Goal: Task Accomplishment & Management: Manage account settings

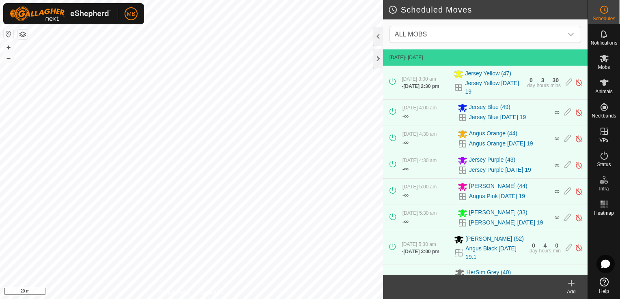
scroll to position [207, 0]
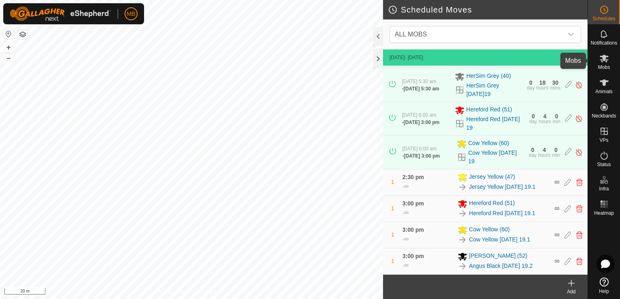
click at [599, 60] on icon at bounding box center [604, 59] width 10 height 10
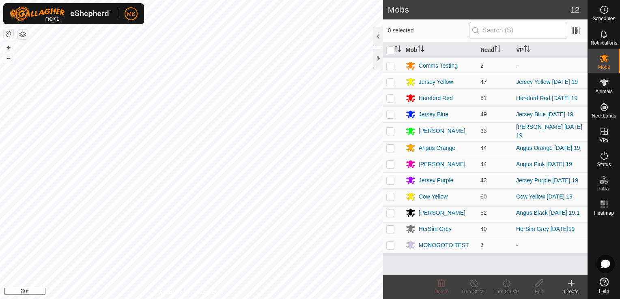
click at [435, 115] on div "Jersey Blue" at bounding box center [434, 114] width 30 height 9
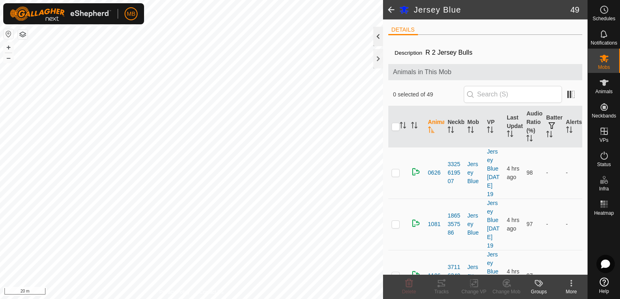
click at [377, 39] on div at bounding box center [378, 36] width 10 height 19
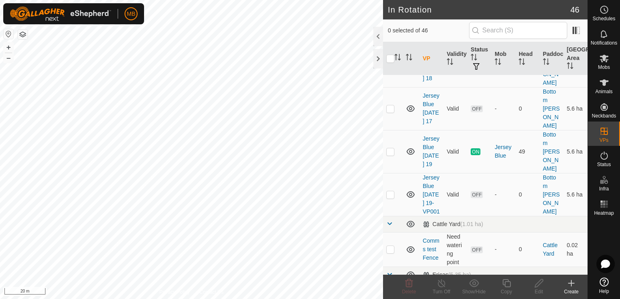
scroll to position [173, 0]
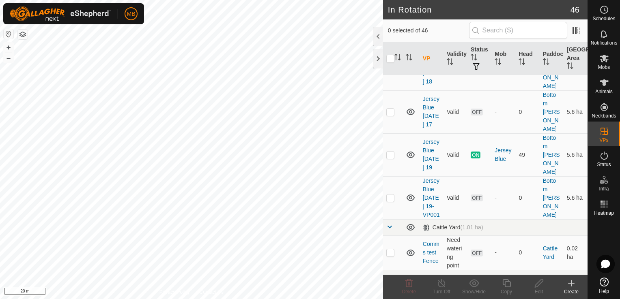
click at [386, 195] on p-checkbox at bounding box center [390, 198] width 8 height 6
click at [394, 195] on p-checkbox at bounding box center [390, 198] width 8 height 6
checkbox input "true"
click at [536, 286] on icon at bounding box center [539, 284] width 10 height 10
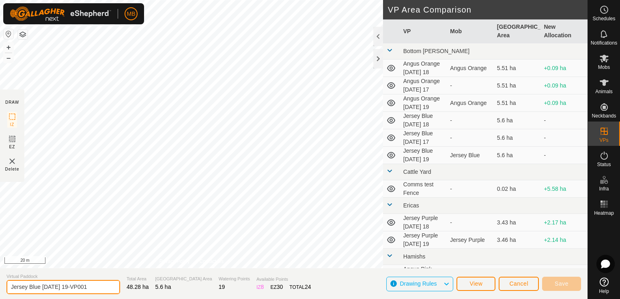
click at [91, 288] on input "Jersey Blue [DATE] 19-VP001" at bounding box center [63, 287] width 114 height 14
click at [78, 288] on input "Jersey Blue [DATE]" at bounding box center [63, 287] width 114 height 14
type input "Jersey Blue [DATE] 20"
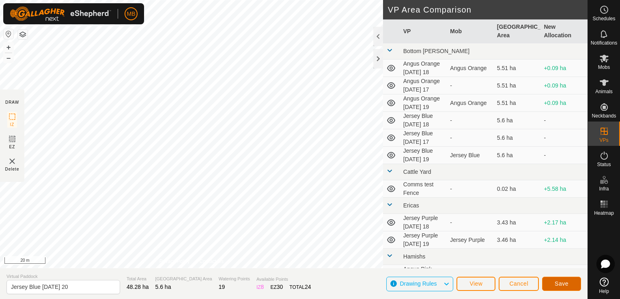
click at [556, 284] on span "Save" at bounding box center [562, 284] width 14 height 6
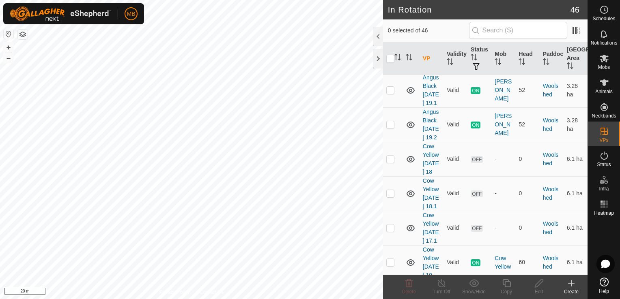
scroll to position [1445, 0]
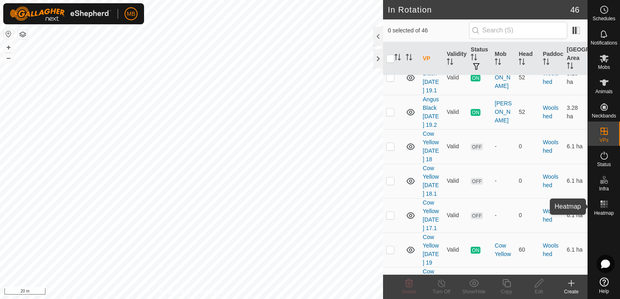
click at [588, 217] on div "Heatmap" at bounding box center [604, 207] width 32 height 24
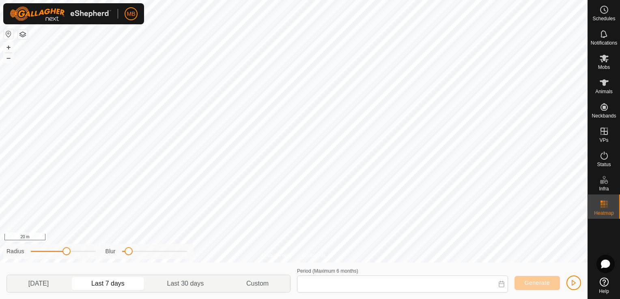
type input "[DATE] - [DATE]"
click at [599, 58] on es-mob-svg-icon at bounding box center [604, 58] width 15 height 13
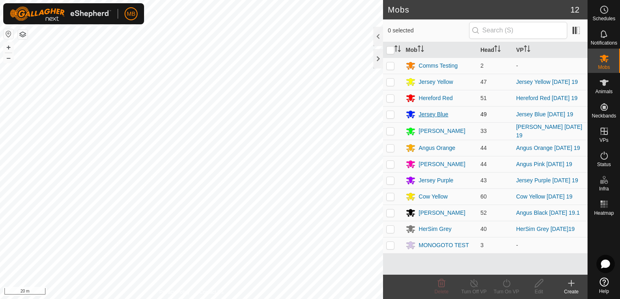
click at [432, 113] on div "Jersey Blue" at bounding box center [434, 114] width 30 height 9
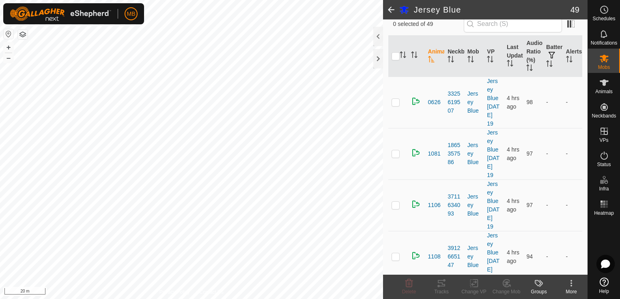
scroll to position [56, 0]
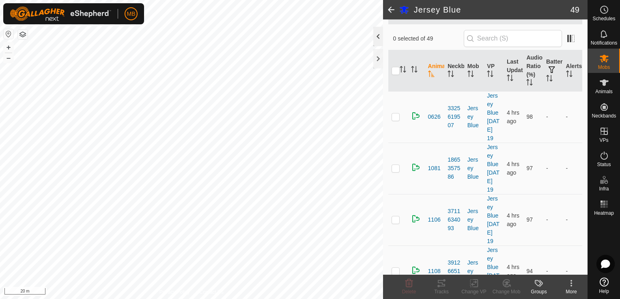
click at [376, 39] on div at bounding box center [378, 36] width 10 height 19
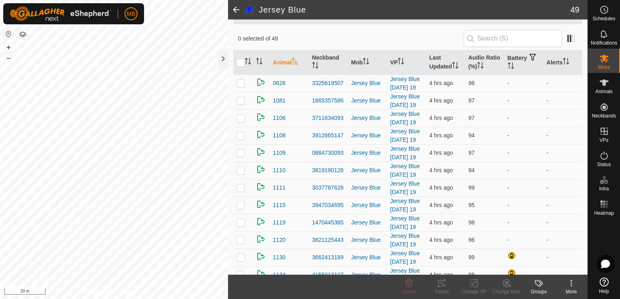
scroll to position [55, 0]
click at [607, 13] on icon at bounding box center [604, 10] width 10 height 10
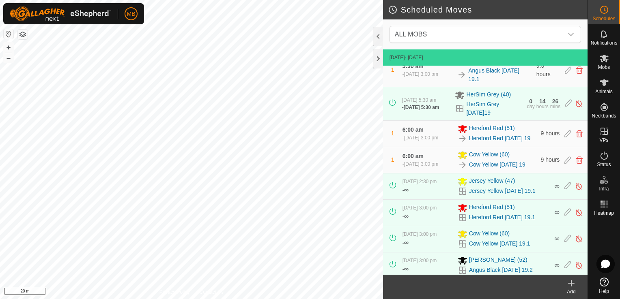
scroll to position [190, 0]
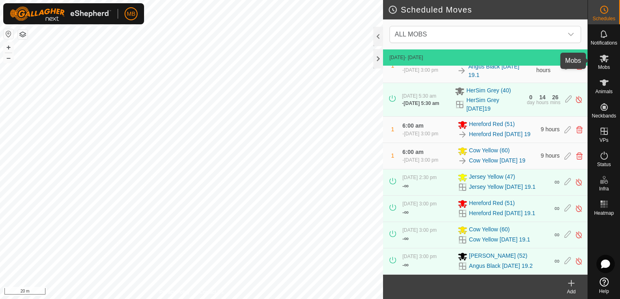
click at [602, 63] on es-mob-svg-icon at bounding box center [604, 58] width 15 height 13
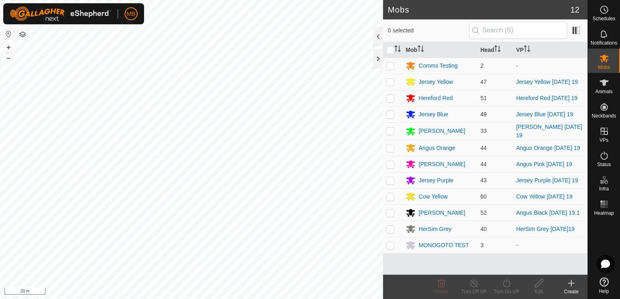
click at [388, 114] on p-checkbox at bounding box center [390, 114] width 8 height 6
checkbox input "true"
click at [505, 291] on div "Turn On VP" at bounding box center [506, 292] width 32 height 7
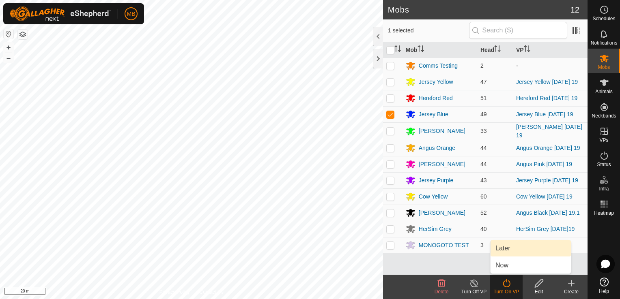
click at [508, 248] on link "Later" at bounding box center [531, 249] width 80 height 16
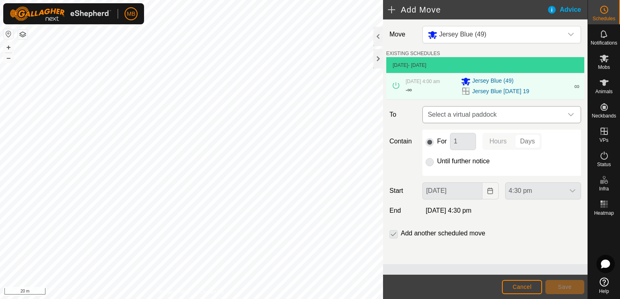
click at [575, 113] on div "dropdown trigger" at bounding box center [571, 115] width 16 height 16
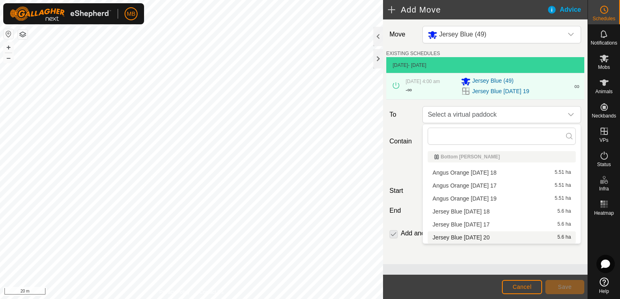
click at [499, 239] on li "Jersey Blue [DATE] 20 5.6 ha" at bounding box center [502, 238] width 148 height 12
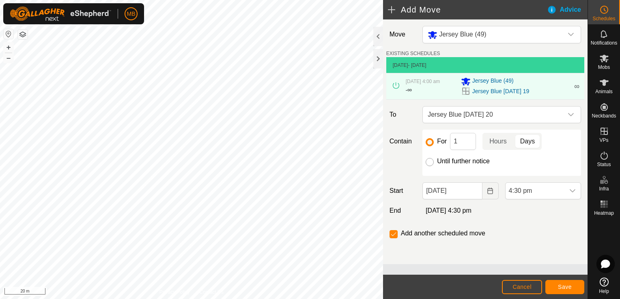
click at [433, 164] on input "Until further notice" at bounding box center [430, 162] width 8 height 8
radio input "true"
checkbox input "false"
click at [482, 191] on button "Choose Date" at bounding box center [490, 191] width 16 height 17
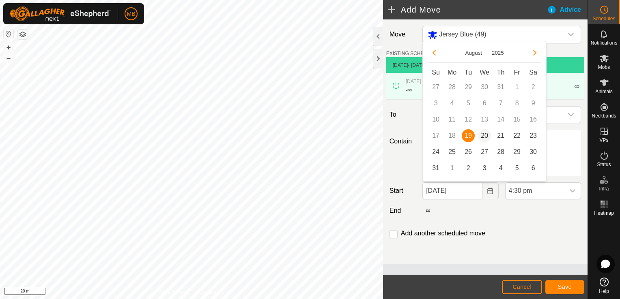
click at [484, 136] on span "20" at bounding box center [484, 135] width 13 height 13
type input "[DATE]"
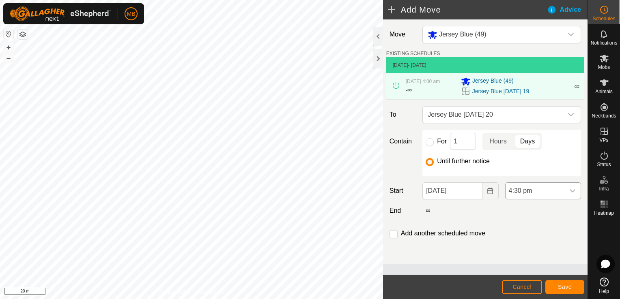
click at [570, 196] on div "dropdown trigger" at bounding box center [572, 191] width 16 height 16
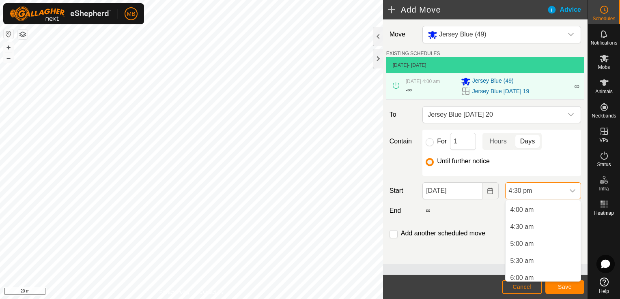
scroll to position [135, 0]
click at [541, 233] on li "4:30 am" at bounding box center [543, 227] width 75 height 16
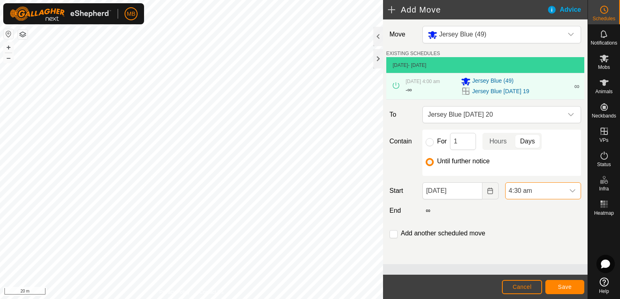
scroll to position [498, 0]
click at [566, 290] on span "Save" at bounding box center [565, 287] width 14 height 6
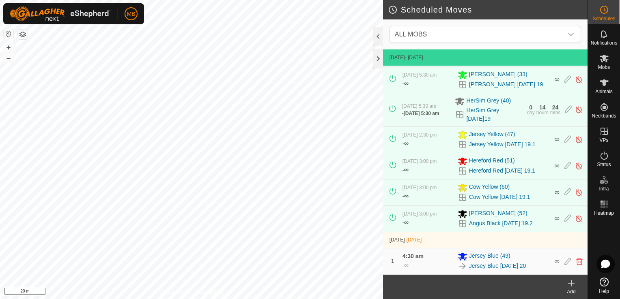
scroll to position [115, 0]
